Goal: Information Seeking & Learning: Find specific page/section

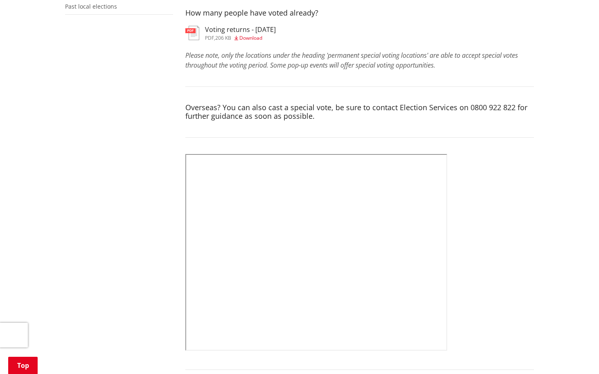
scroll to position [282, 0]
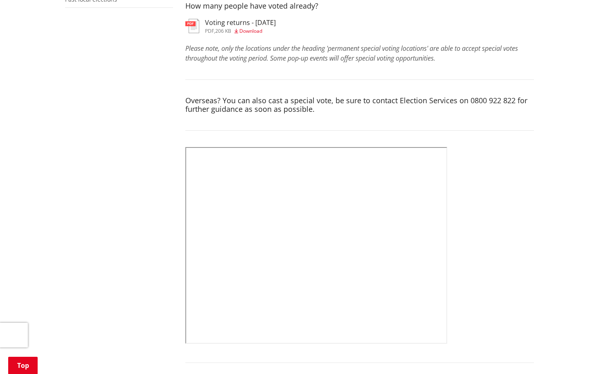
click at [250, 30] on span "Download" at bounding box center [250, 30] width 23 height 7
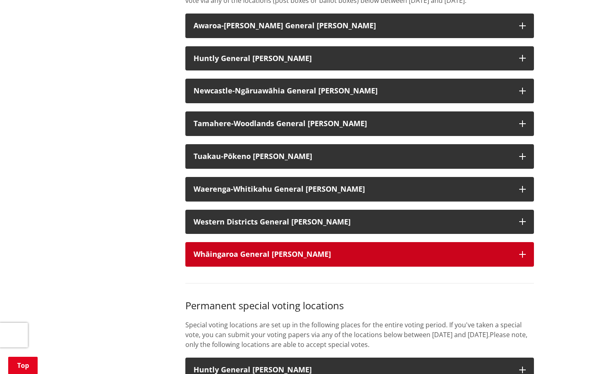
scroll to position [697, 0]
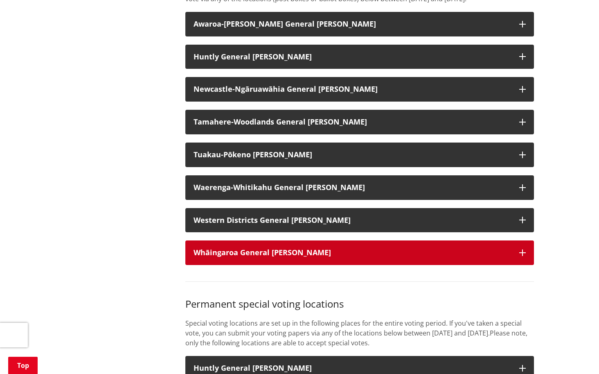
click at [523, 256] on icon "button" at bounding box center [522, 252] width 7 height 7
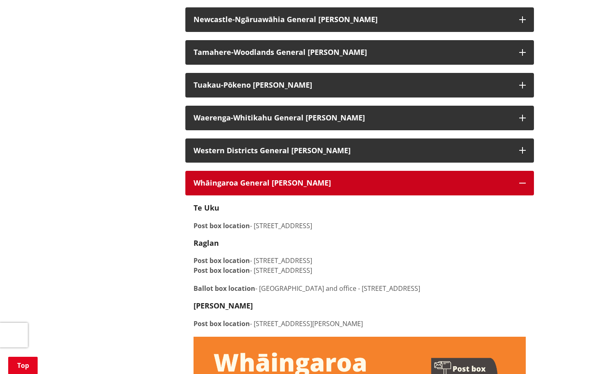
scroll to position [751, 0]
